Goal: Find specific page/section: Find specific page/section

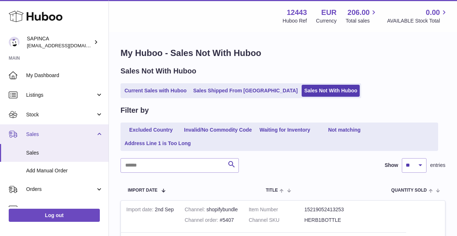
click at [38, 130] on link "Sales" at bounding box center [54, 134] width 109 height 20
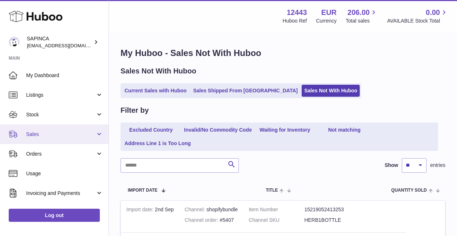
click at [38, 130] on link "Sales" at bounding box center [54, 134] width 109 height 20
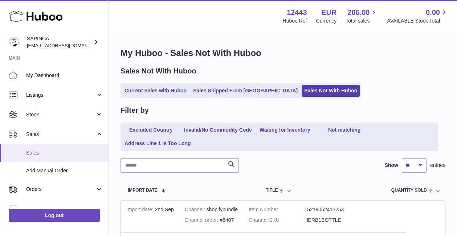
click at [33, 157] on link "Sales" at bounding box center [54, 153] width 109 height 18
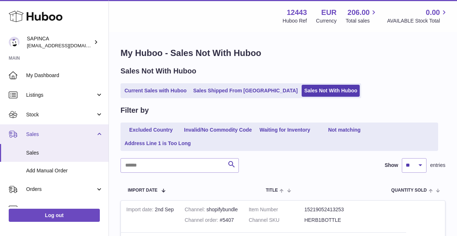
click at [35, 133] on span "Sales" at bounding box center [60, 134] width 69 height 7
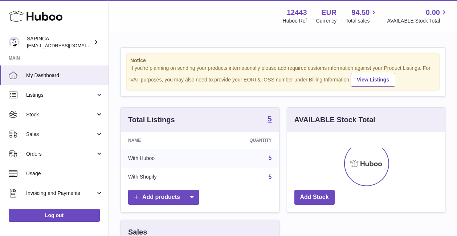
scroll to position [113, 158]
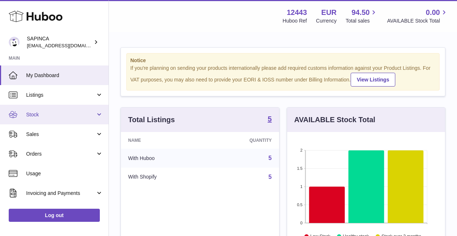
click at [35, 115] on span "Stock" at bounding box center [60, 114] width 69 height 7
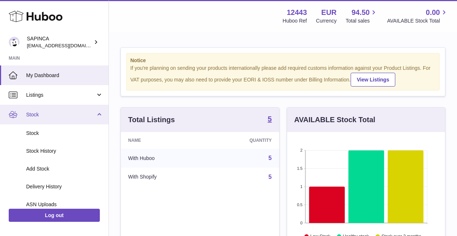
click at [35, 115] on span "Stock" at bounding box center [60, 114] width 69 height 7
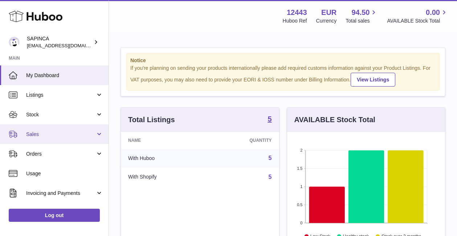
click at [35, 134] on span "Sales" at bounding box center [60, 134] width 69 height 7
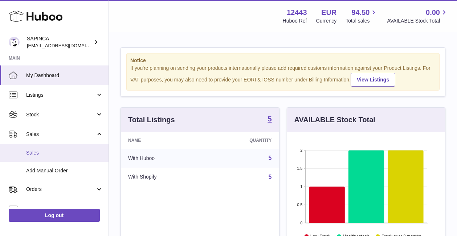
click at [34, 149] on span "Sales" at bounding box center [64, 152] width 77 height 7
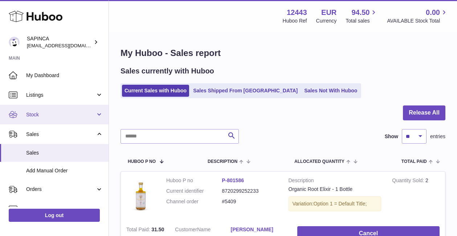
click at [36, 117] on span "Stock" at bounding box center [60, 114] width 69 height 7
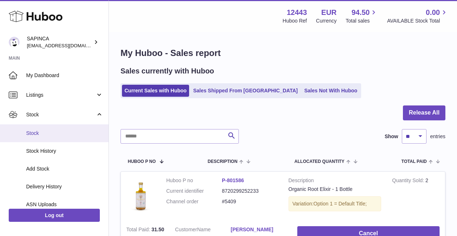
click at [34, 132] on span "Stock" at bounding box center [64, 133] width 77 height 7
